Goal: Task Accomplishment & Management: Manage account settings

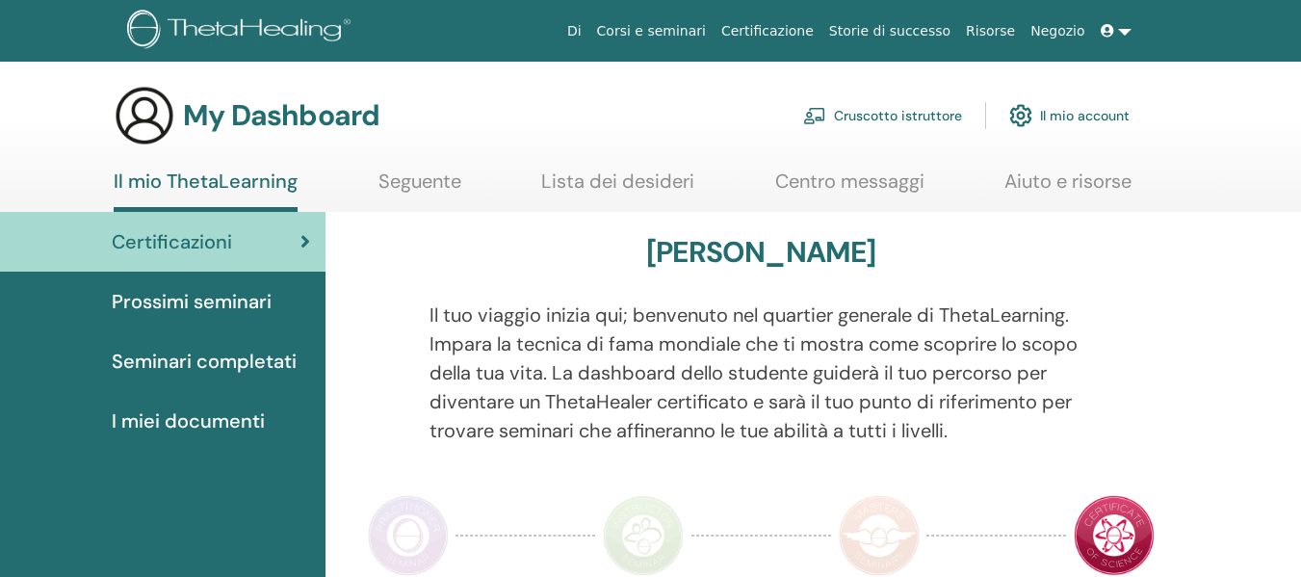
click at [914, 109] on link "Cruscotto istruttore" at bounding box center [882, 115] width 159 height 42
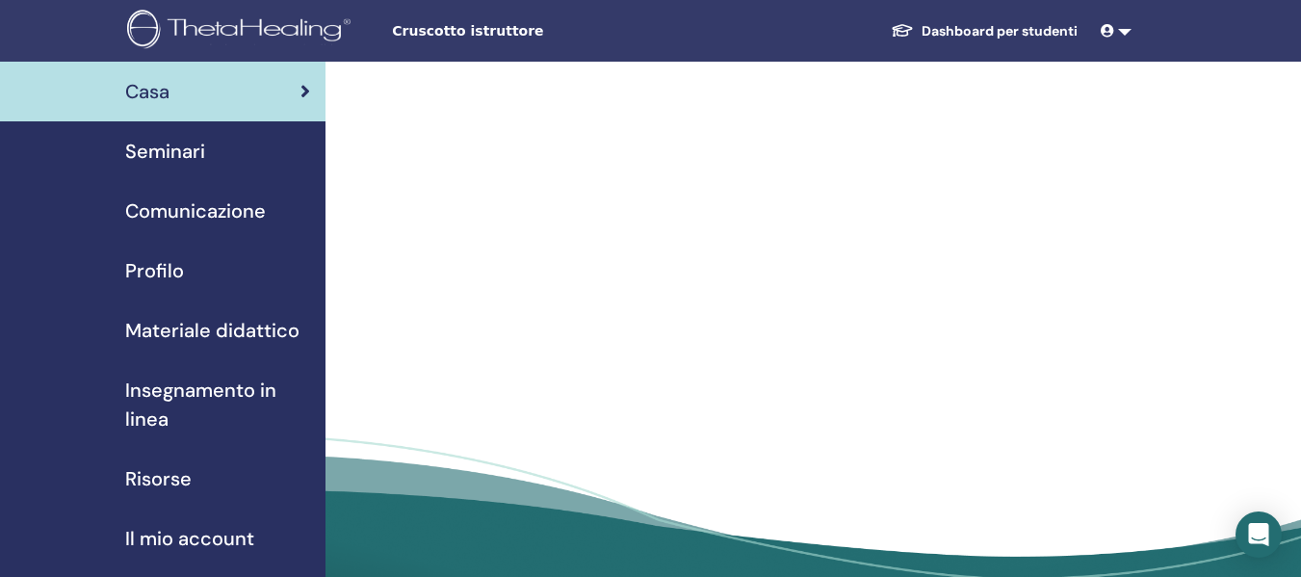
click at [136, 152] on span "Seminari" at bounding box center [165, 151] width 80 height 29
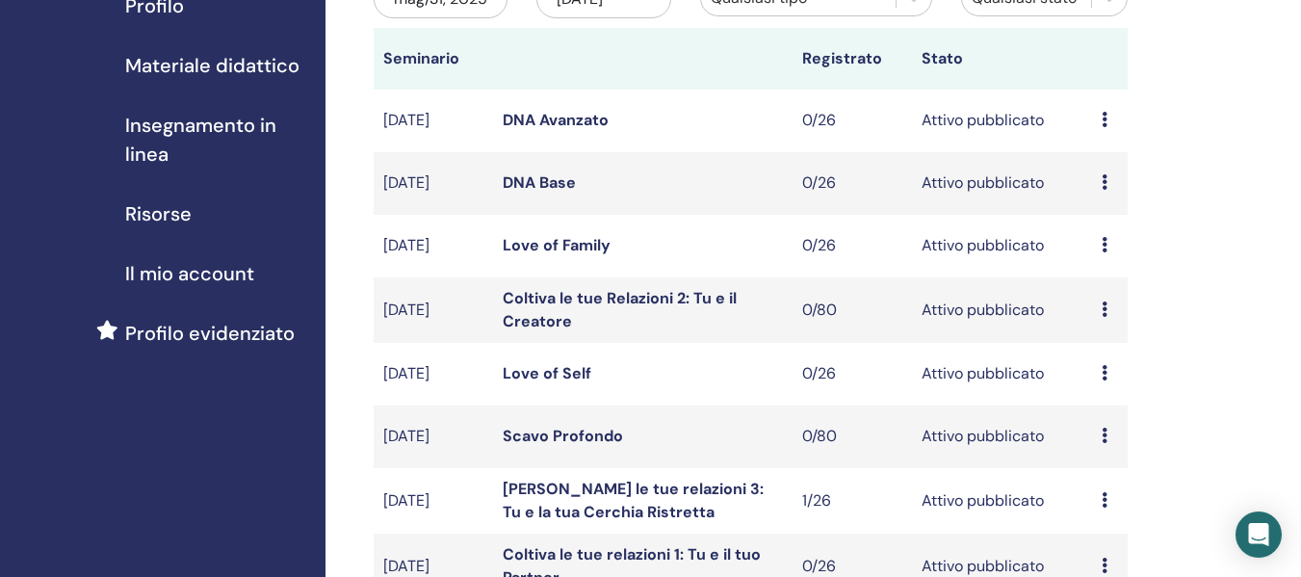
scroll to position [578, 0]
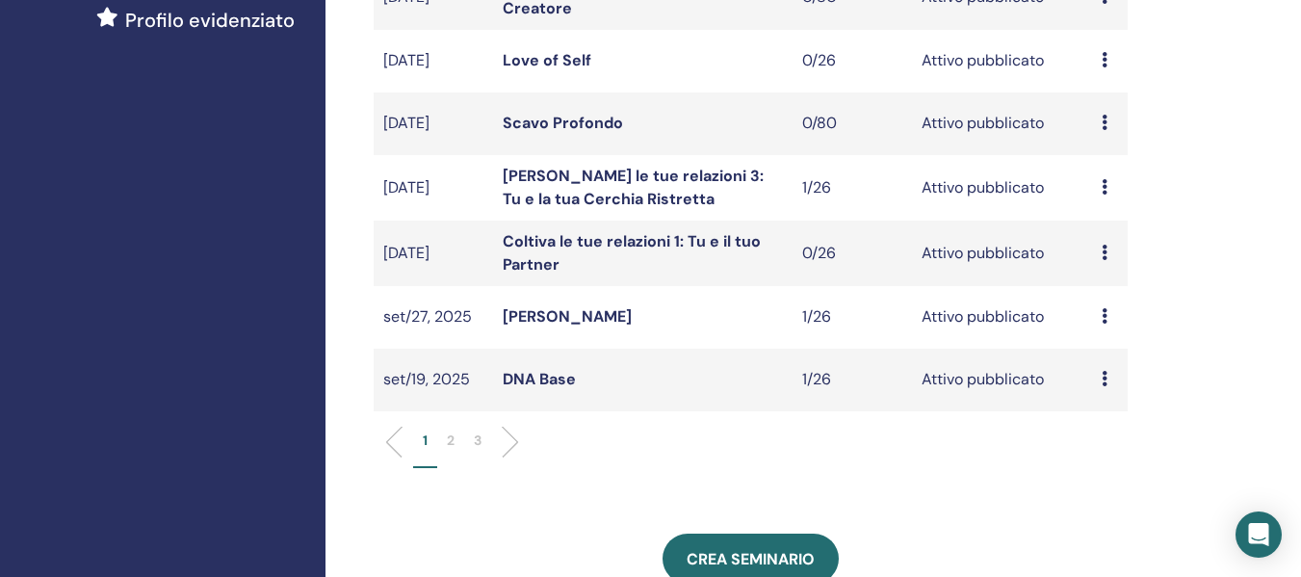
click at [450, 451] on p "2" at bounding box center [451, 441] width 8 height 20
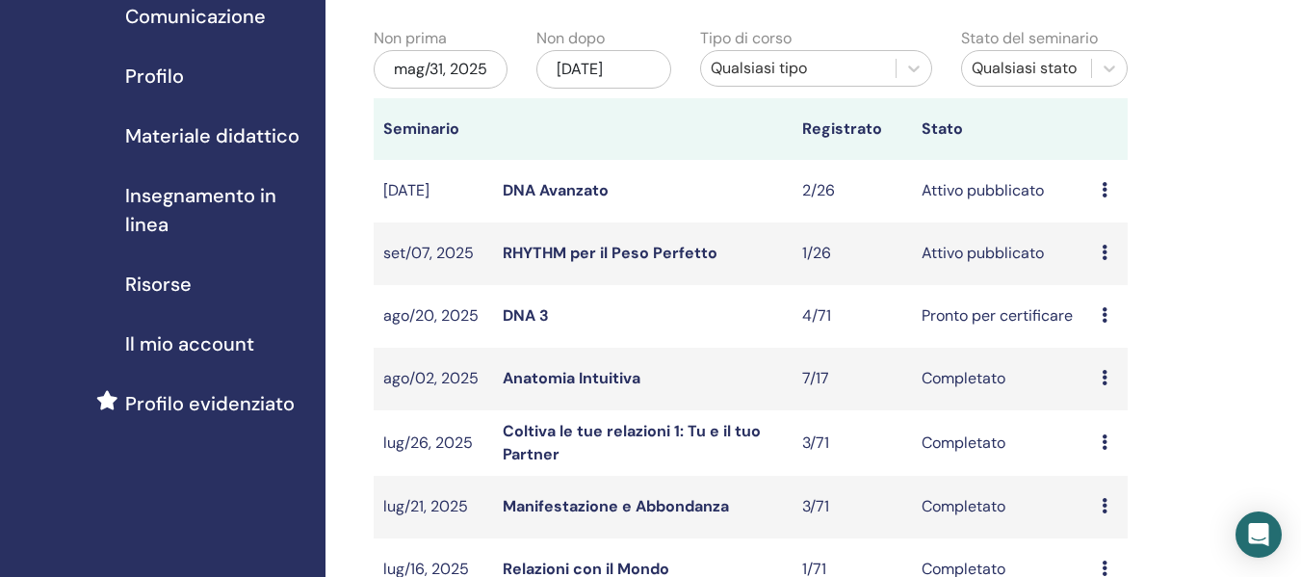
scroll to position [193, 0]
click at [555, 202] on link "DNA Avanzato" at bounding box center [556, 192] width 106 height 20
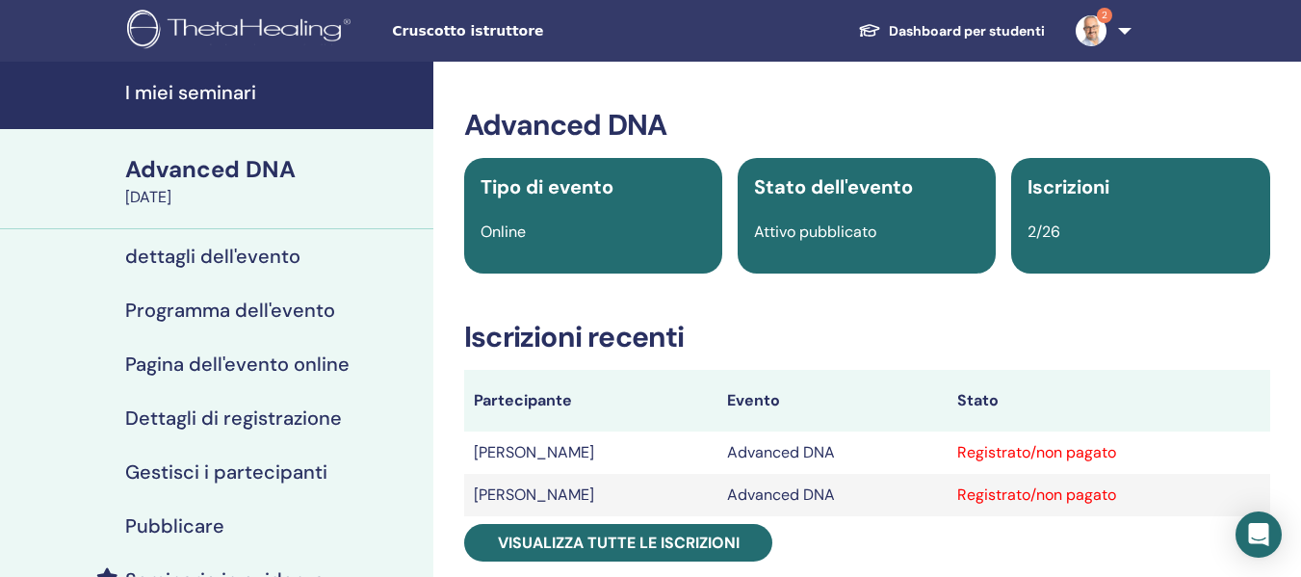
click at [280, 465] on h4 "Gestisci i partecipanti" at bounding box center [226, 471] width 202 height 23
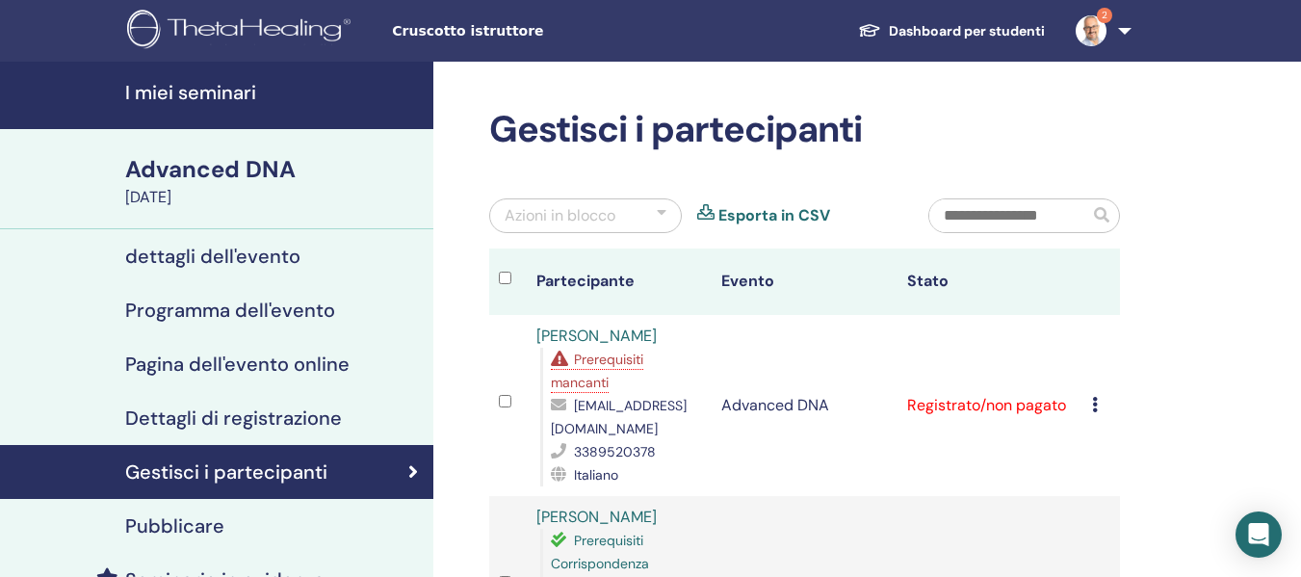
click at [593, 365] on span "Prerequisiti mancanti" at bounding box center [597, 371] width 92 height 40
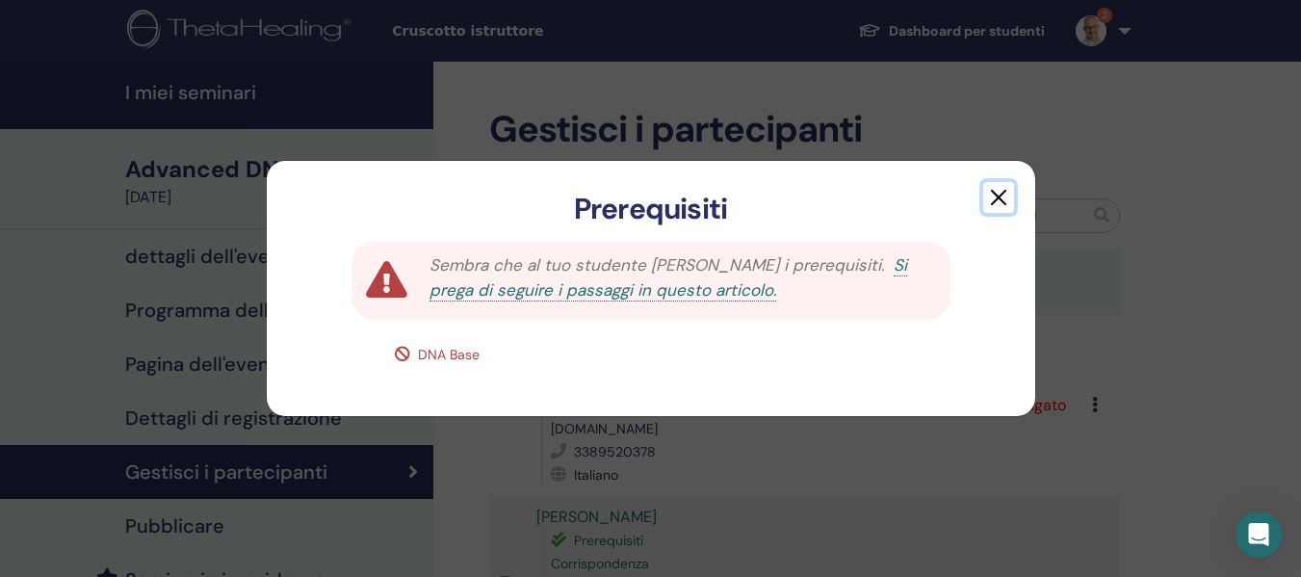
click at [1008, 188] on button "button" at bounding box center [998, 197] width 31 height 31
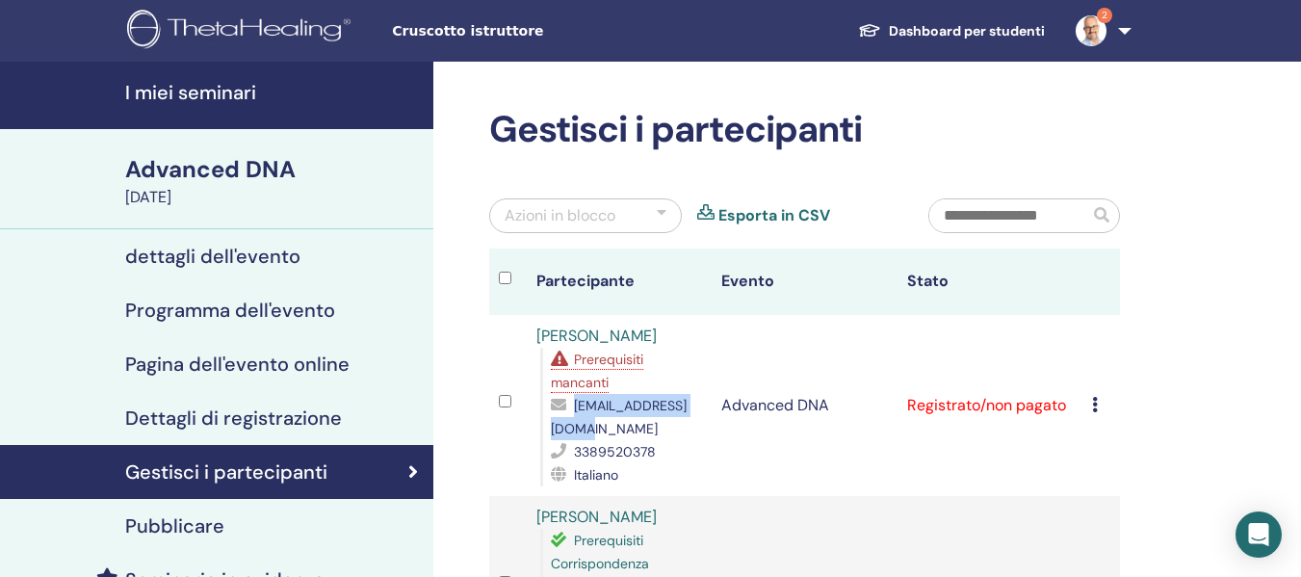
drag, startPoint x: 695, startPoint y: 431, endPoint x: 546, endPoint y: 419, distance: 148.8
click at [546, 419] on div "Prerequisiti mancanti lobitacleo@gmail.com 3389520378 Italiano" at bounding box center [621, 417] width 163 height 139
copy span "lobitacleo@gmail.com"
click at [1098, 403] on icon at bounding box center [1095, 404] width 6 height 15
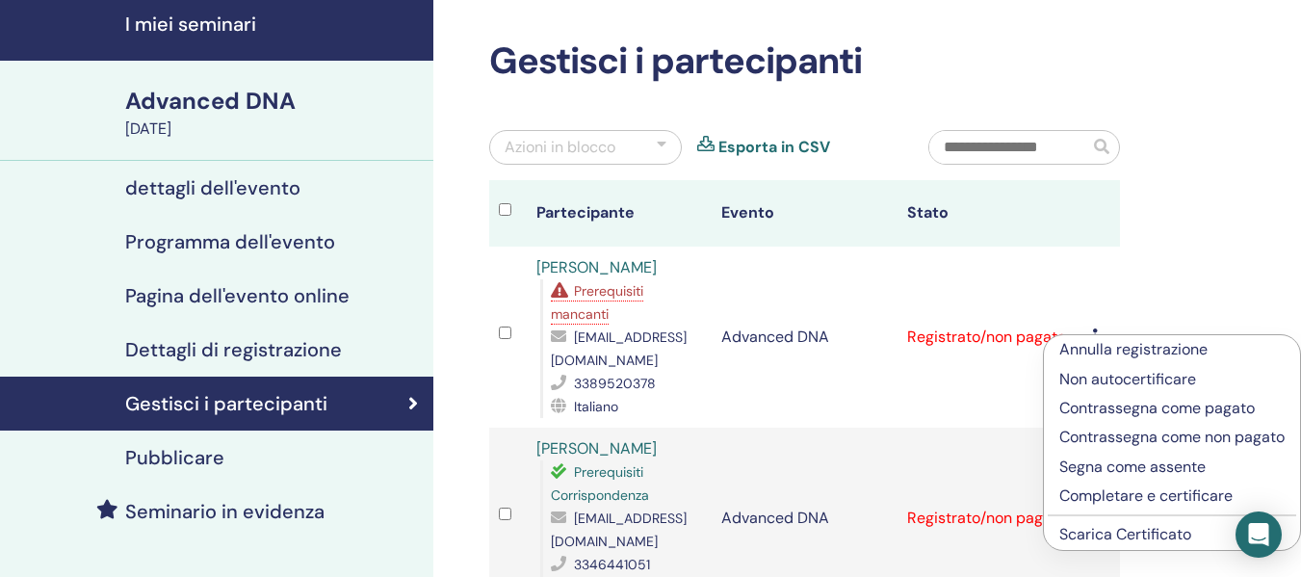
scroll to position [193, 0]
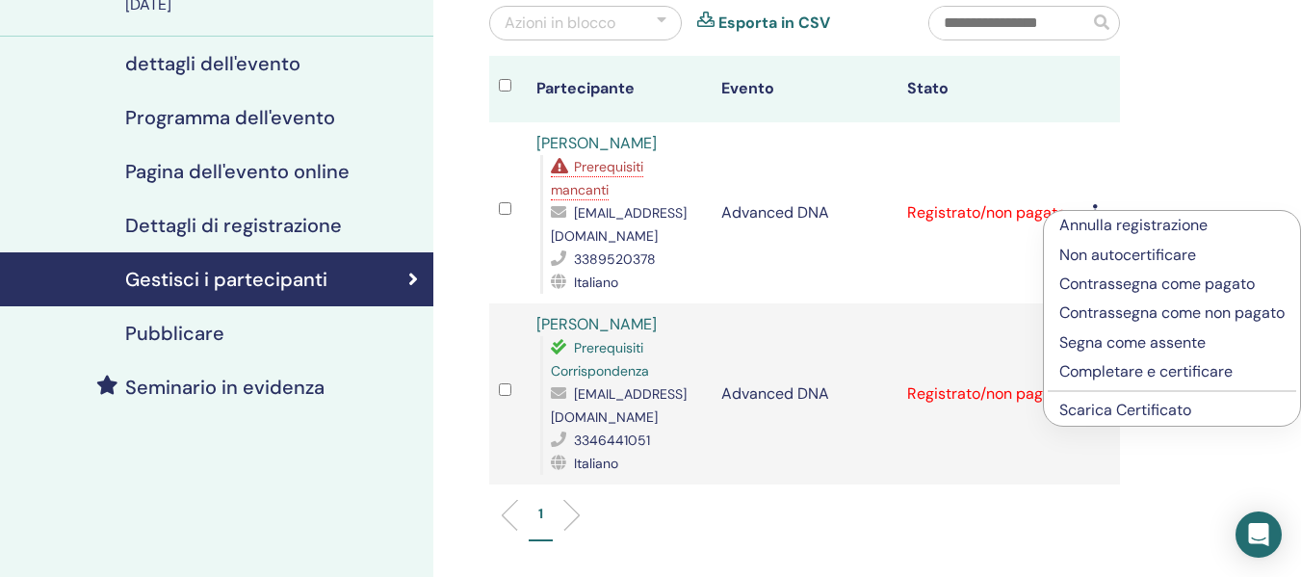
click at [1117, 420] on link "Scarica Certificato" at bounding box center [1126, 410] width 132 height 20
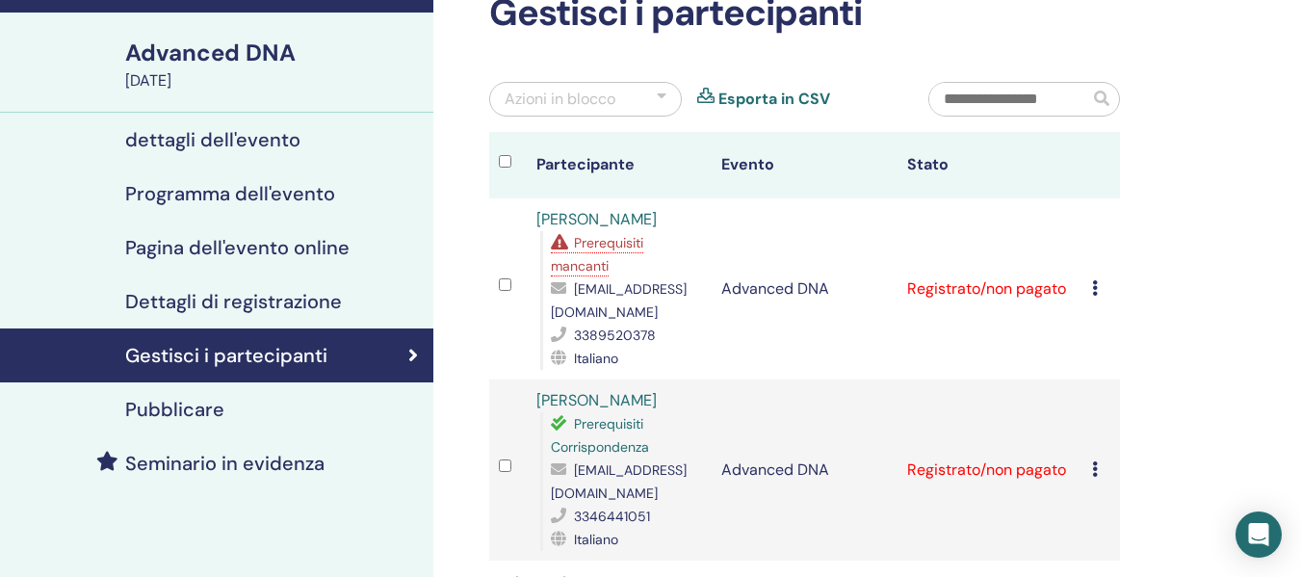
scroll to position [0, 0]
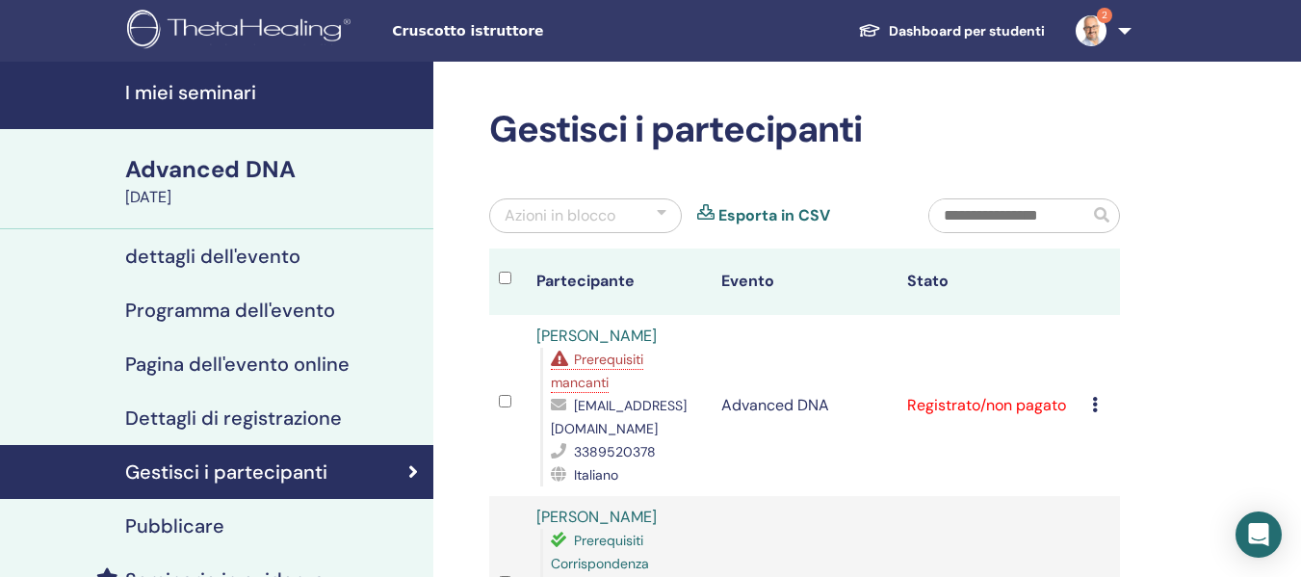
click at [225, 90] on h4 "I miei seminari" at bounding box center [273, 92] width 297 height 23
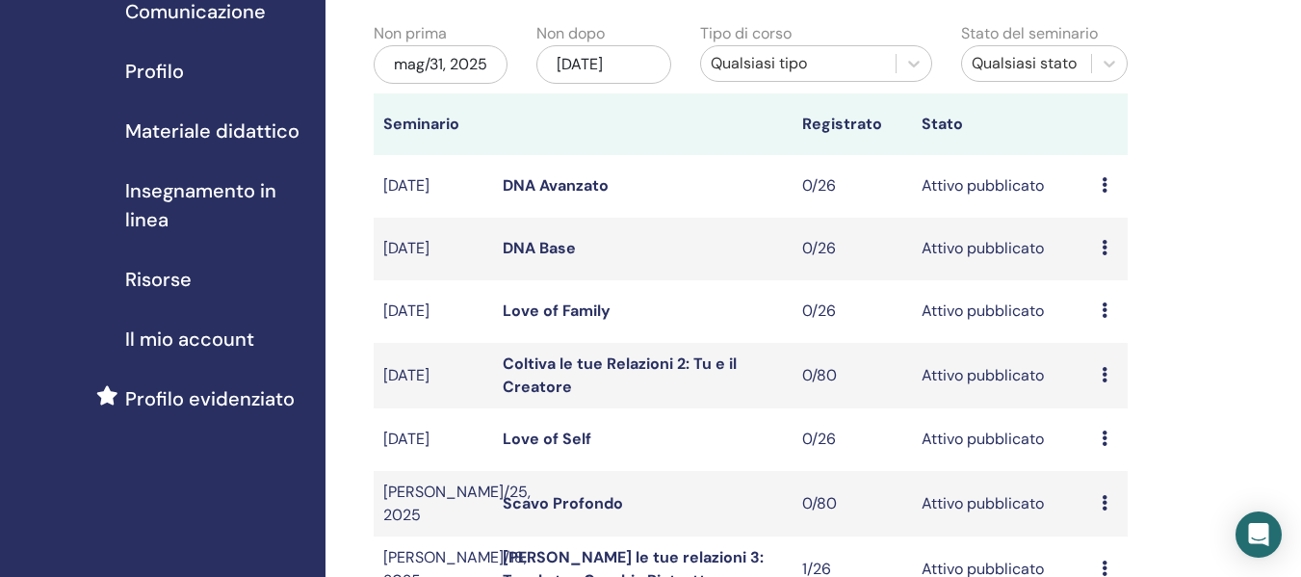
scroll to position [482, 0]
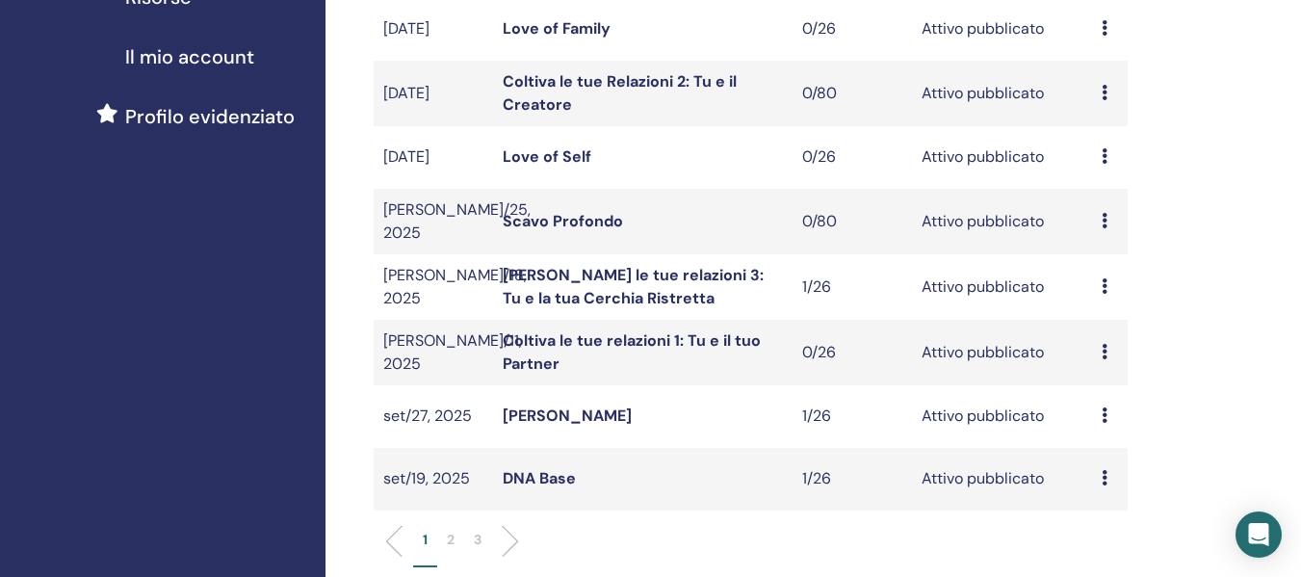
click at [458, 553] on li "2" at bounding box center [450, 549] width 27 height 38
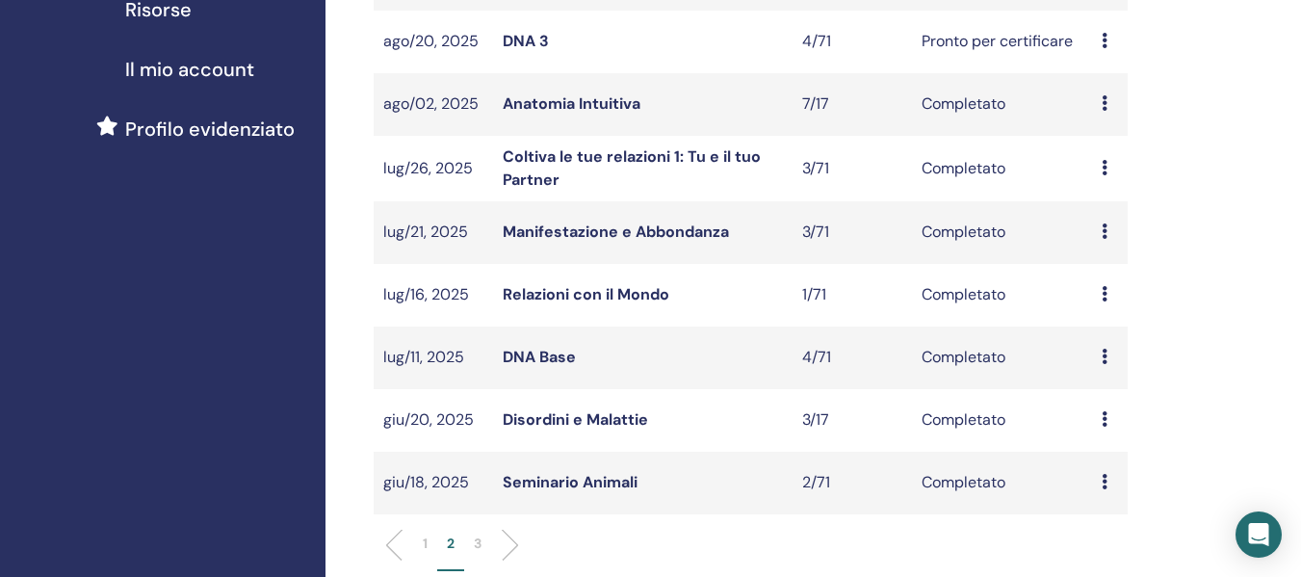
scroll to position [385, 0]
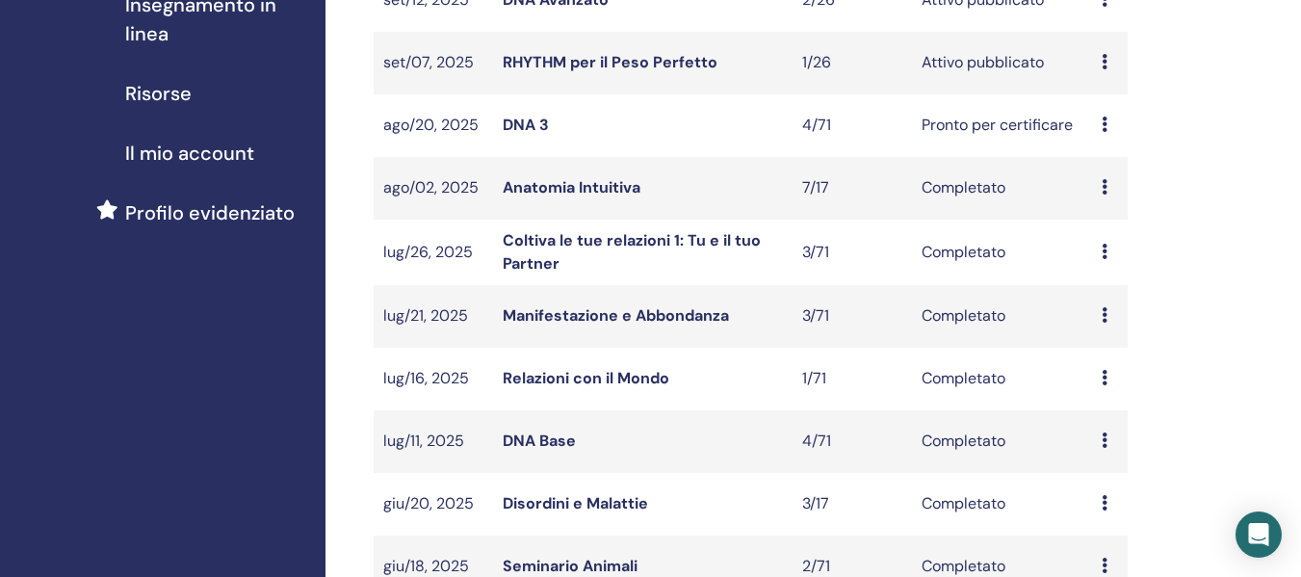
click at [653, 72] on link "RHYTHM per il Peso Perfetto" at bounding box center [610, 62] width 215 height 20
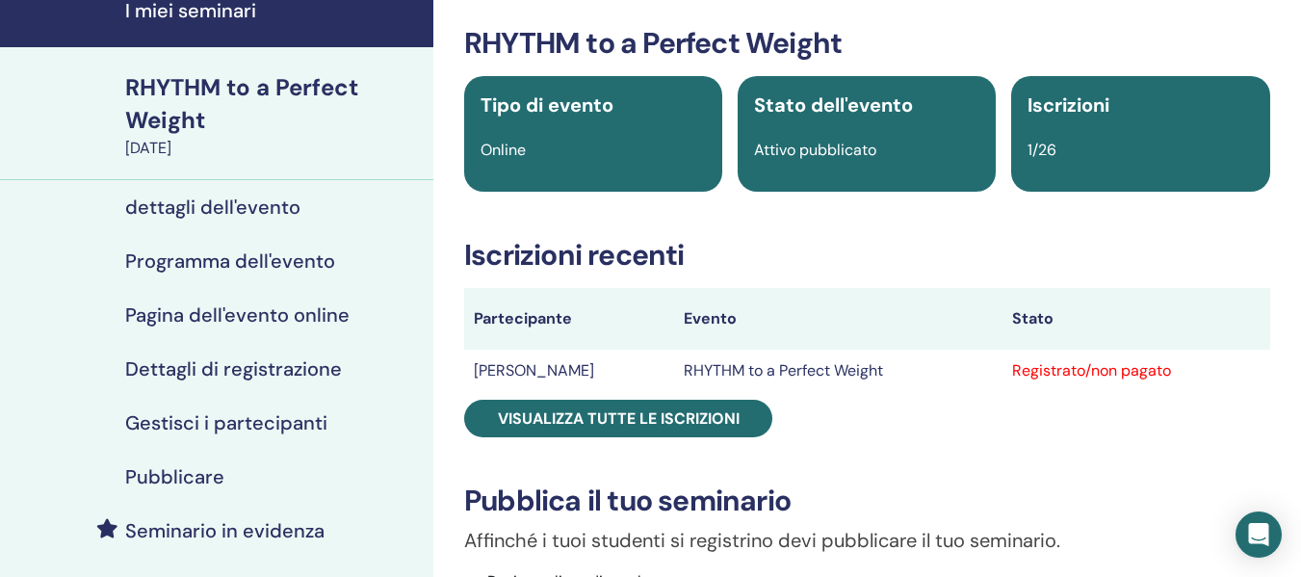
scroll to position [193, 0]
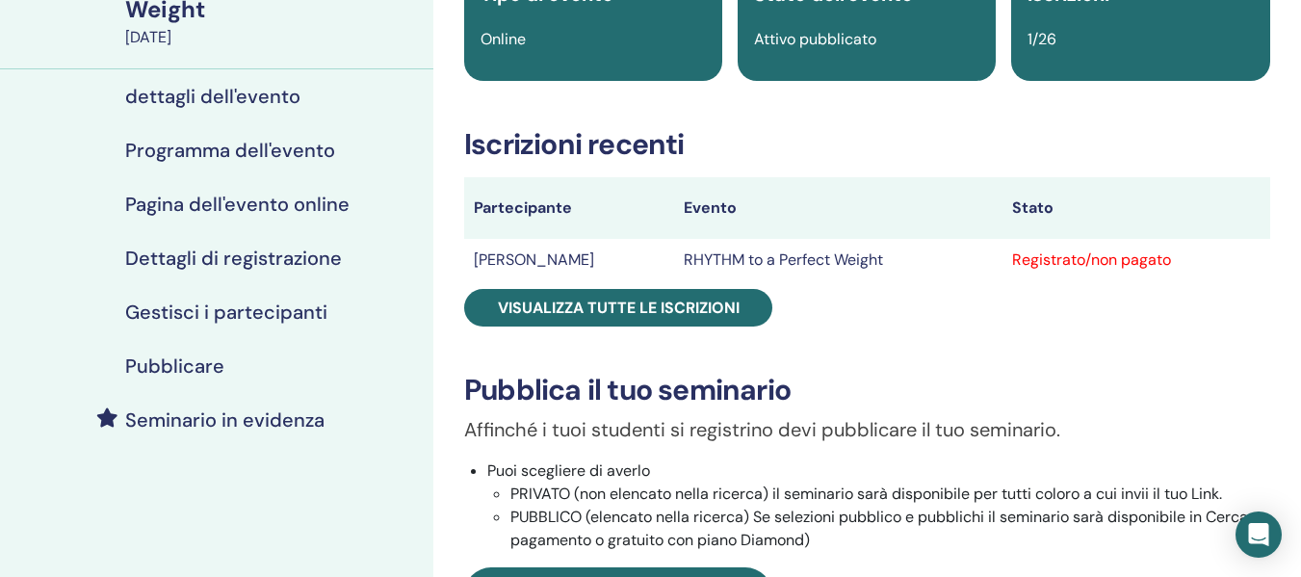
click at [241, 316] on h4 "Gestisci i partecipanti" at bounding box center [226, 312] width 202 height 23
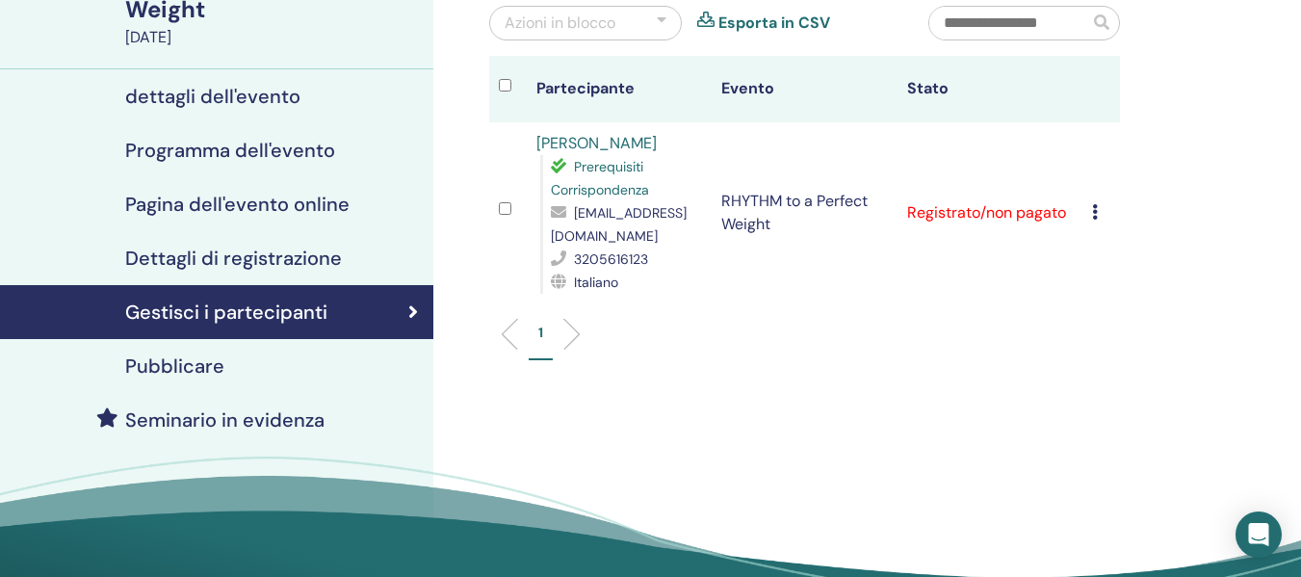
click at [1102, 210] on div "[PERSON_NAME] registrazione Non autocertificare Contrassegna come pagato Contra…" at bounding box center [1101, 212] width 18 height 23
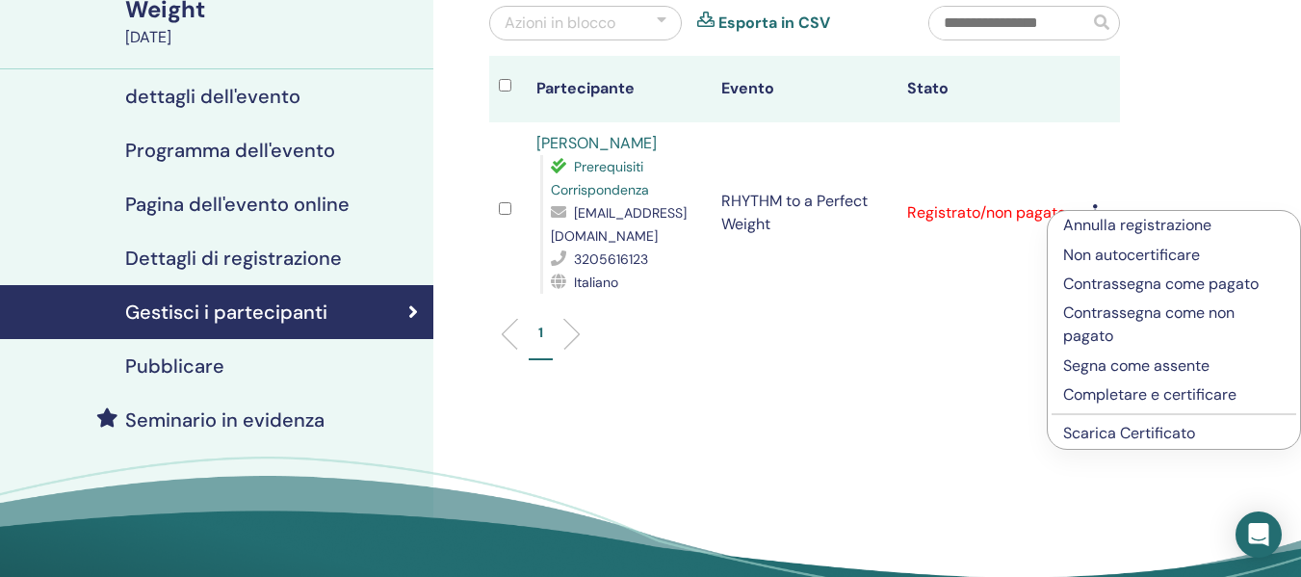
click at [1122, 429] on link "Scarica Certificato" at bounding box center [1129, 433] width 132 height 20
